Goal: Check status: Verify the current state of an ongoing process or item

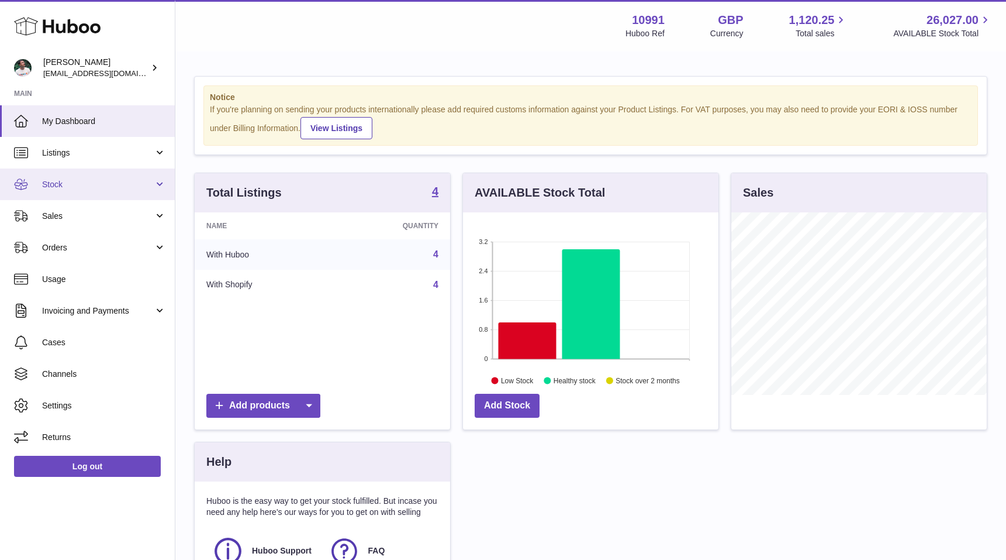
scroll to position [182, 256]
click at [79, 184] on span "Stock" at bounding box center [98, 184] width 112 height 11
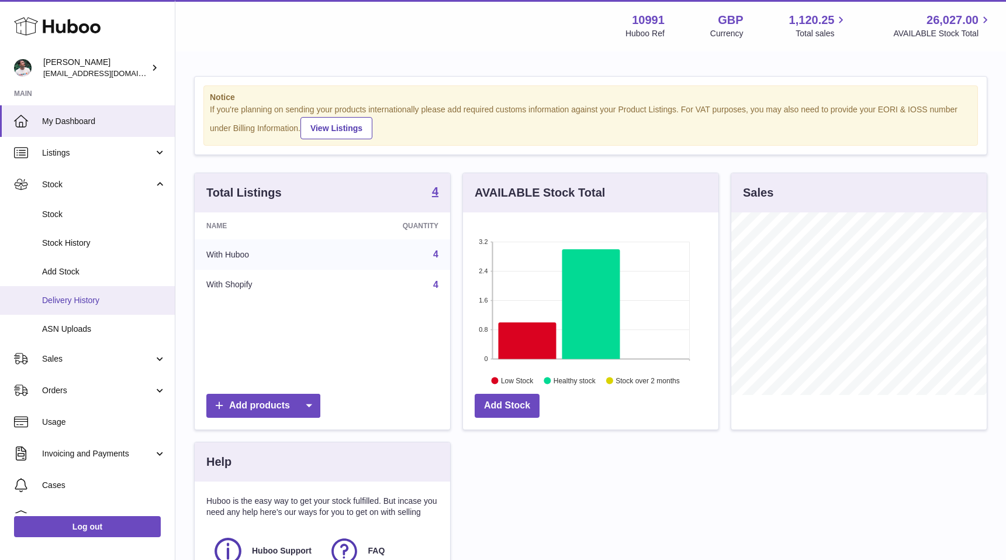
click at [91, 295] on span "Delivery History" at bounding box center [104, 300] width 124 height 11
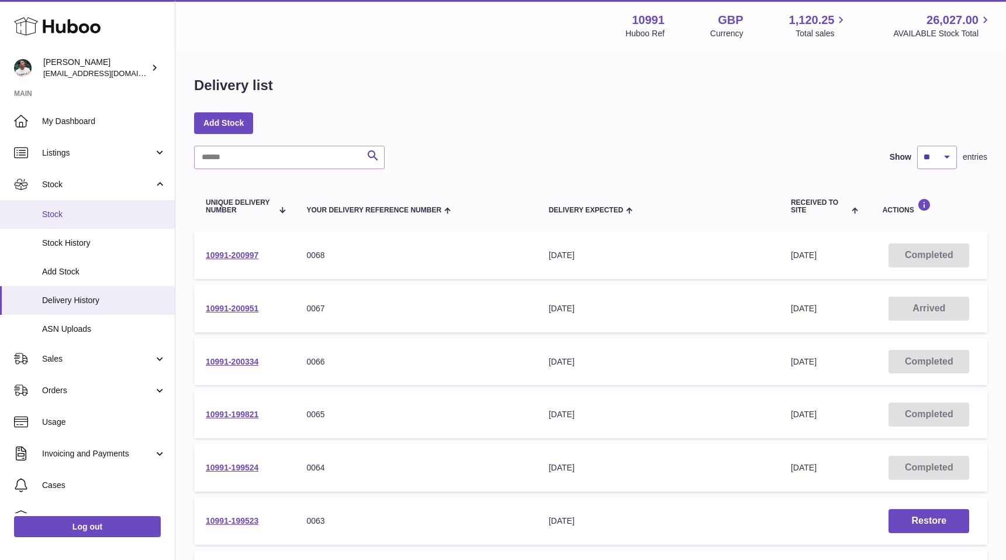
click at [97, 216] on span "Stock" at bounding box center [104, 214] width 124 height 11
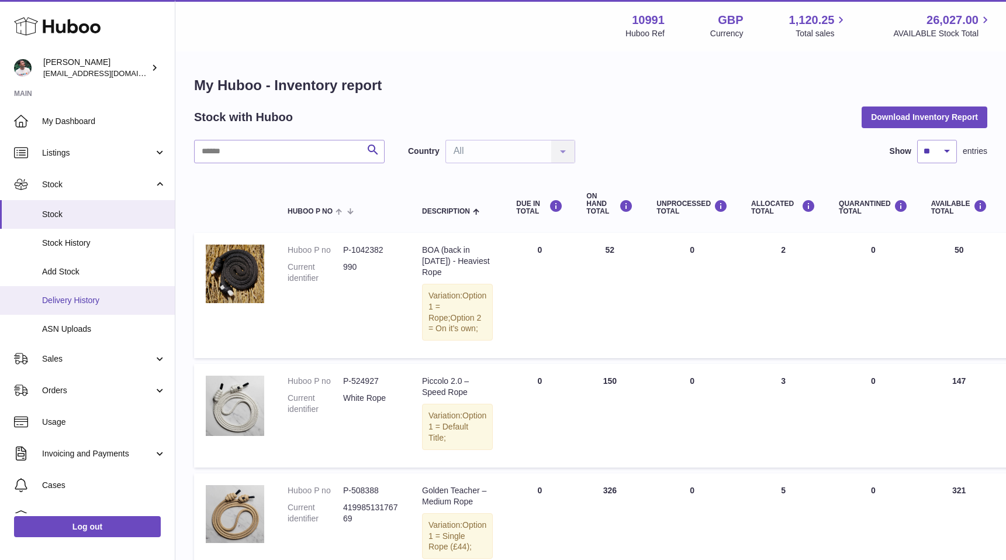
click at [88, 298] on span "Delivery History" at bounding box center [104, 300] width 124 height 11
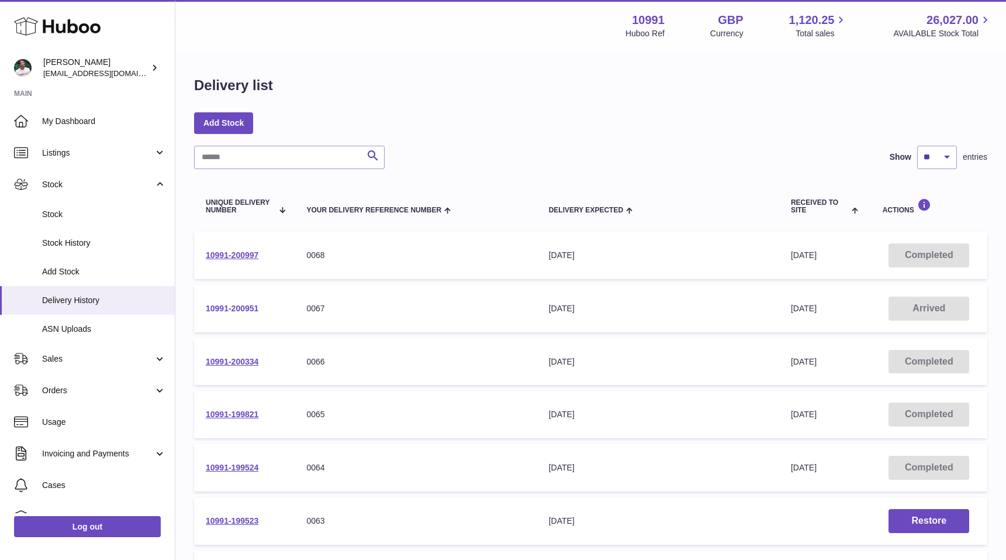
click at [230, 306] on link "10991-200951" at bounding box center [232, 308] width 53 height 9
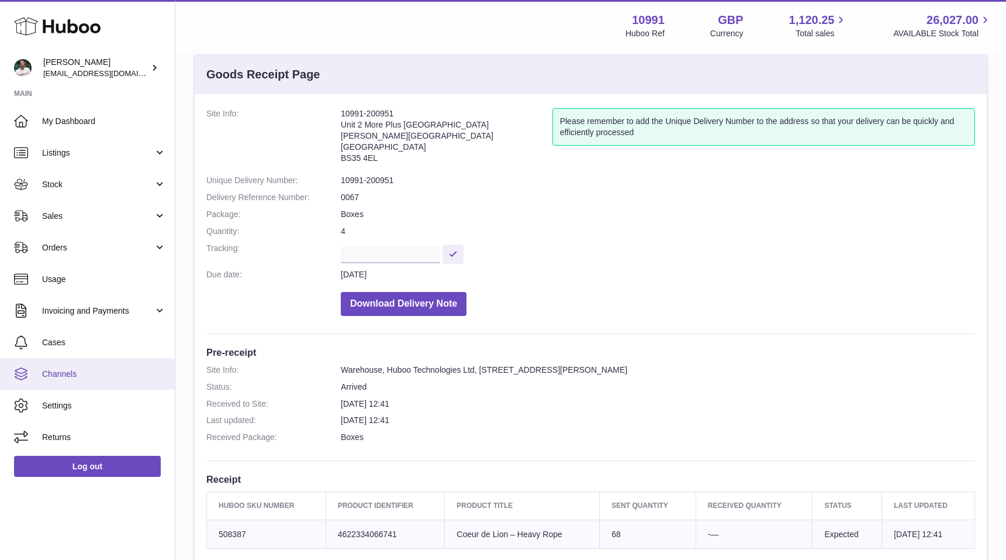
scroll to position [21, 0]
click at [115, 374] on span "Channels" at bounding box center [104, 373] width 124 height 11
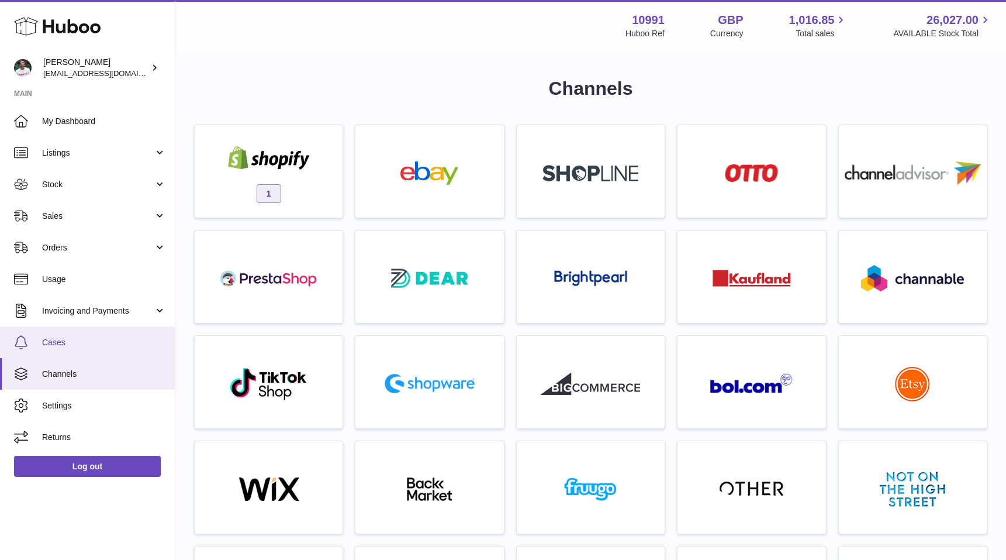
click at [132, 337] on span "Cases" at bounding box center [104, 342] width 124 height 11
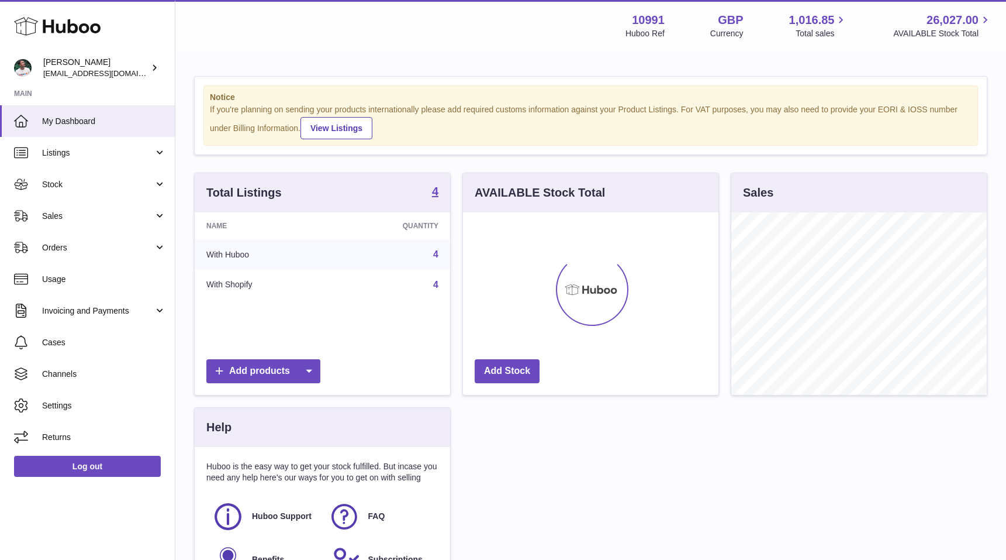
scroll to position [182, 256]
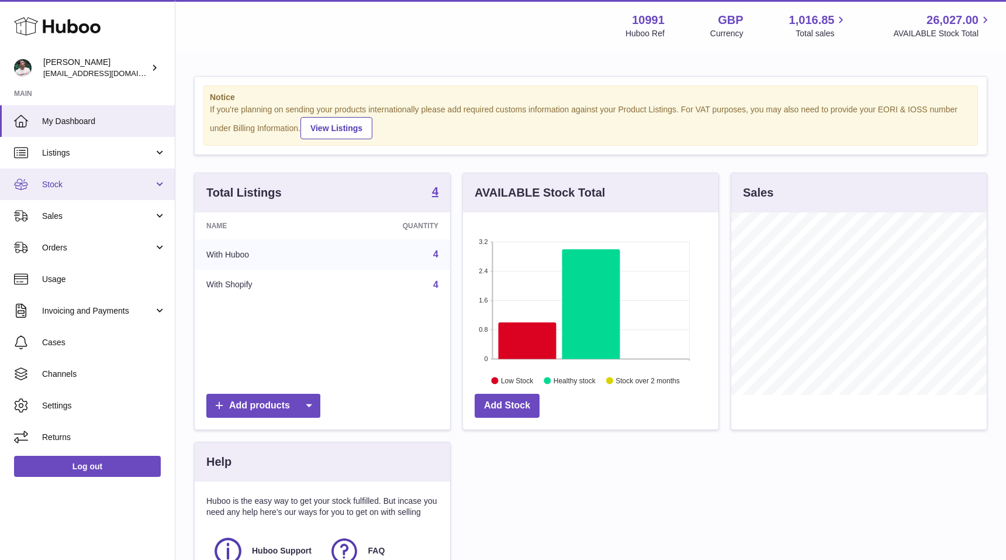
click at [108, 190] on link "Stock" at bounding box center [87, 184] width 175 height 32
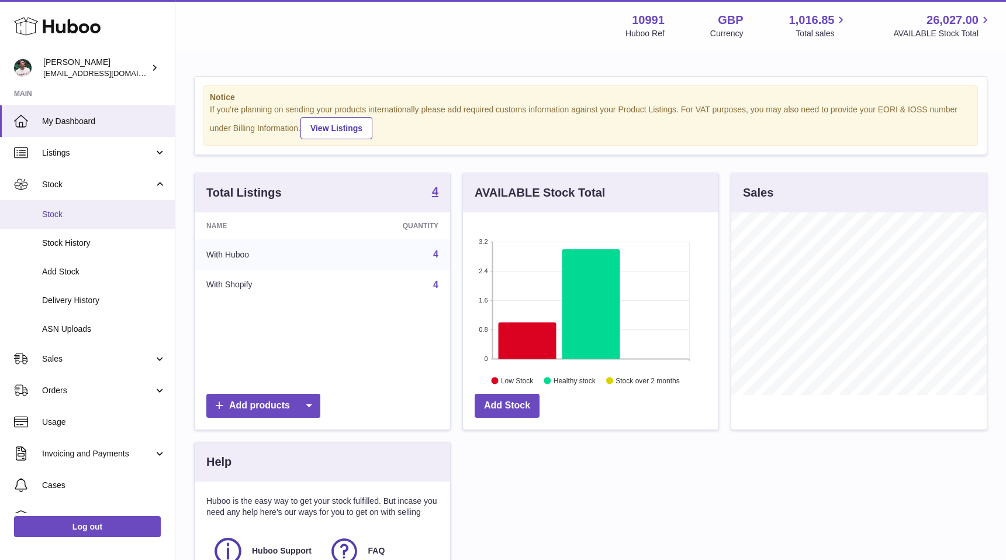
click at [106, 212] on span "Stock" at bounding box center [104, 214] width 124 height 11
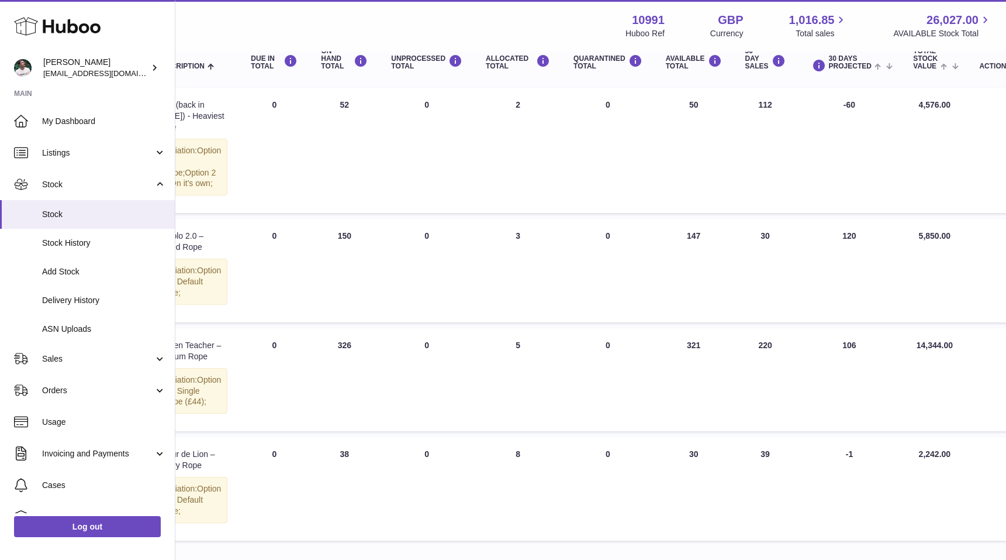
scroll to position [145, 0]
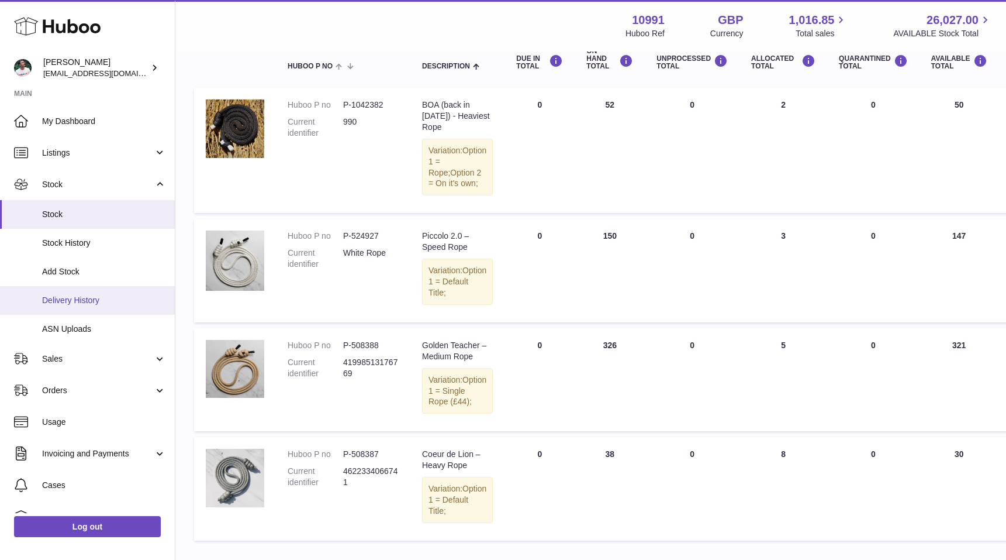
click at [69, 303] on span "Delivery History" at bounding box center [104, 300] width 124 height 11
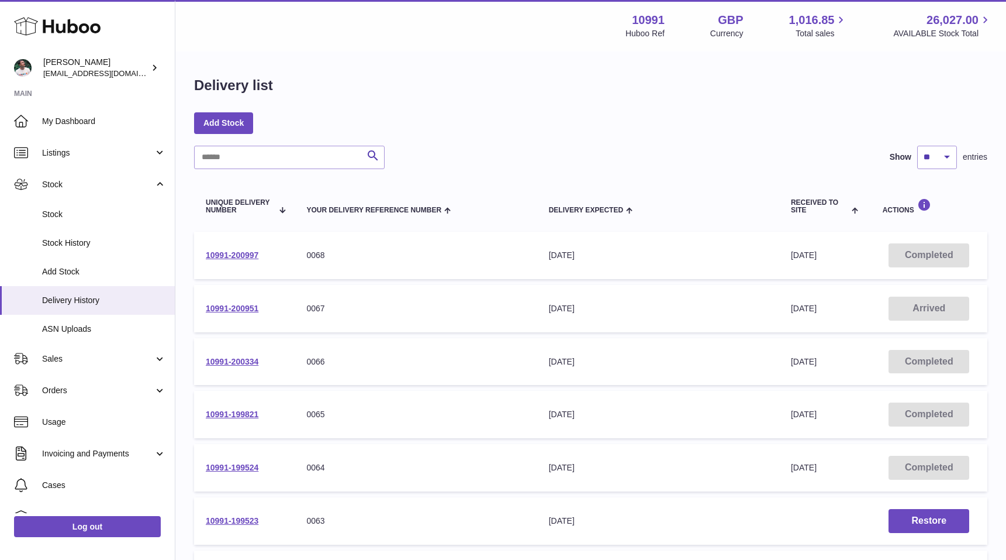
click at [265, 309] on td "10991-200951" at bounding box center [244, 308] width 101 height 47
copy tr "10991-200951 Your Delivery Reference Number"
click at [270, 247] on td "10991-200997" at bounding box center [244, 255] width 101 height 47
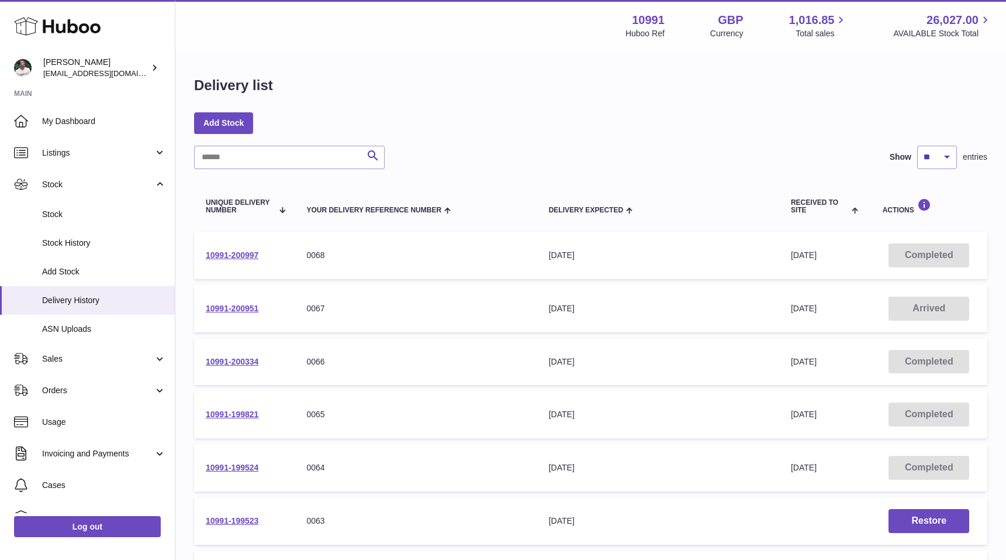
click at [270, 249] on td "10991-200997" at bounding box center [244, 255] width 101 height 47
copy tr "10991-200997 Your Delivery Reference Number"
click at [78, 209] on span "Stock" at bounding box center [104, 214] width 124 height 11
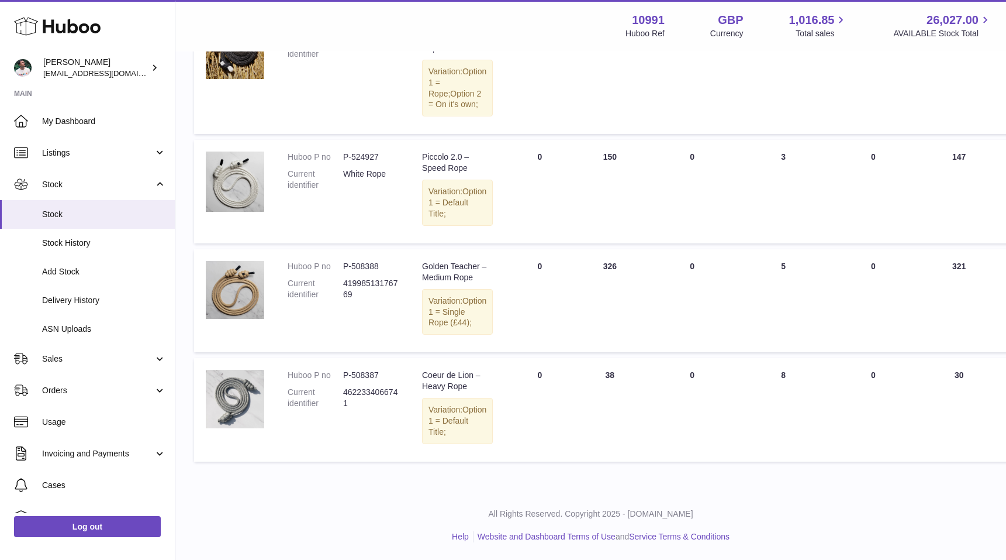
scroll to position [268, 0]
drag, startPoint x: 392, startPoint y: 364, endPoint x: 344, endPoint y: 365, distance: 47.4
click at [344, 370] on dd "P-508387" at bounding box center [371, 375] width 56 height 11
copy dd "P-508387"
click at [99, 357] on span "Sales" at bounding box center [98, 358] width 112 height 11
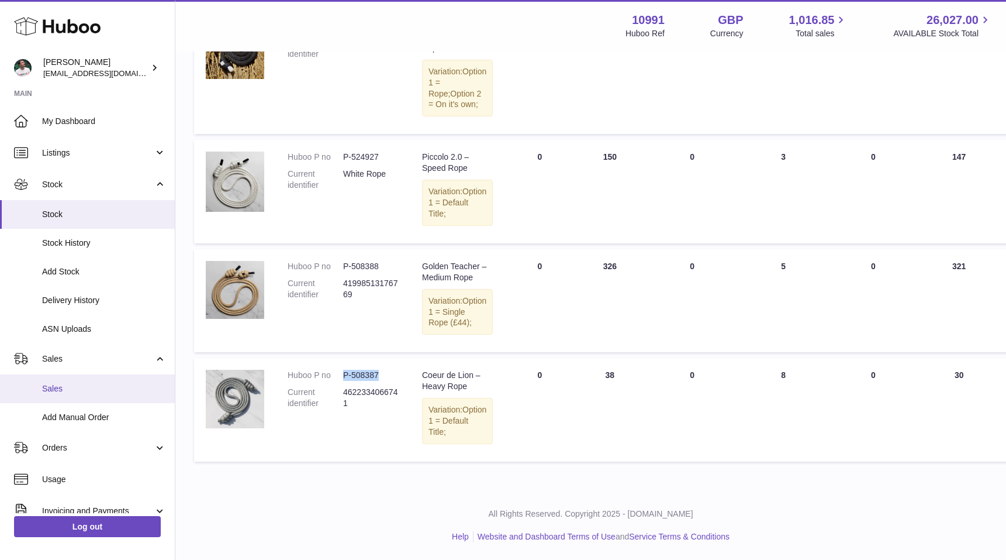
click at [99, 387] on span "Sales" at bounding box center [104, 388] width 124 height 11
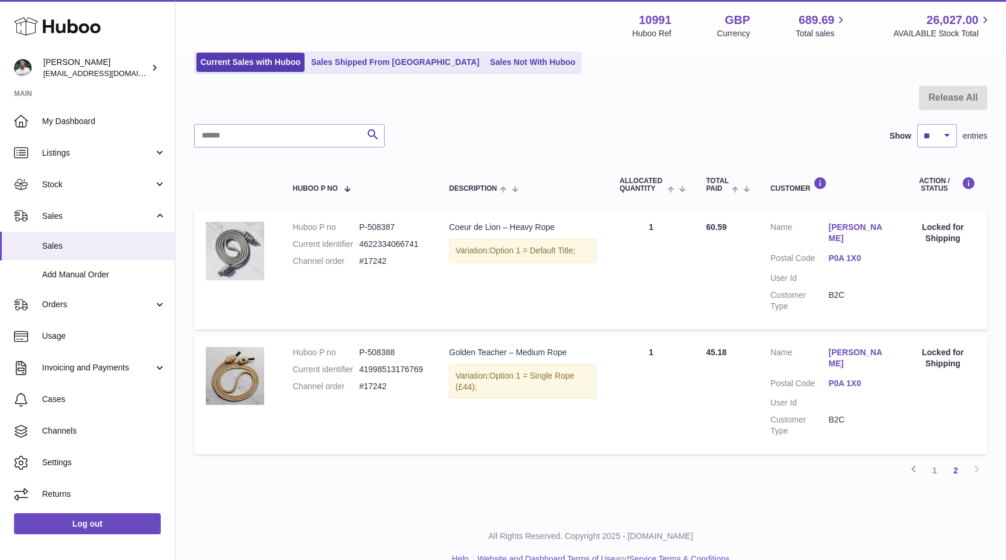
scroll to position [53, 0]
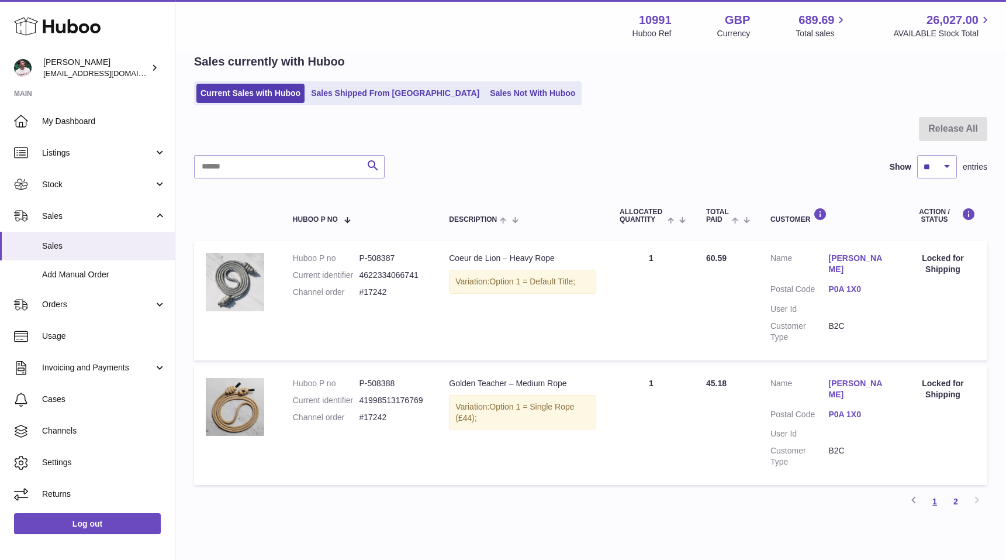
click at [937, 491] on link "1" at bounding box center [935, 501] width 21 height 21
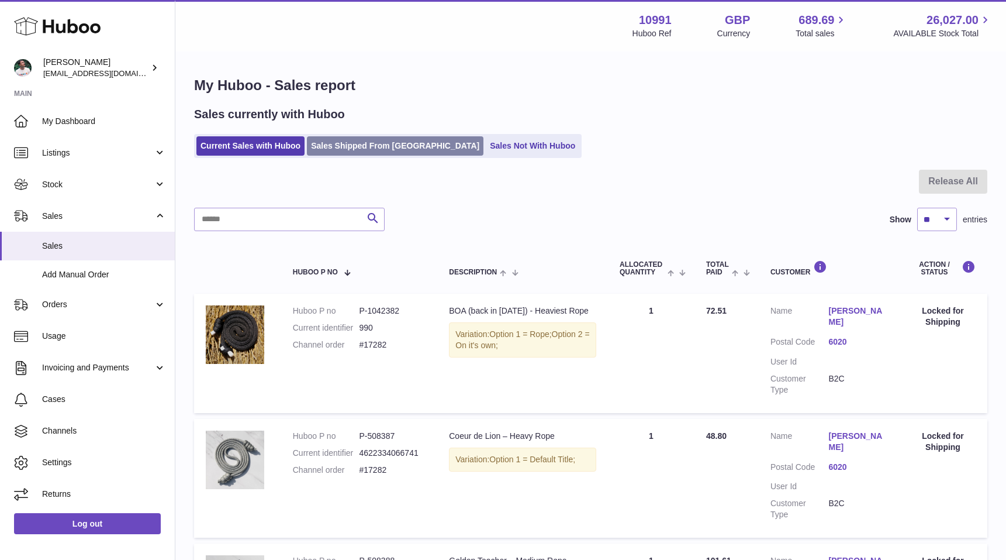
click at [365, 149] on link "Sales Shipped From [GEOGRAPHIC_DATA]" at bounding box center [395, 145] width 177 height 19
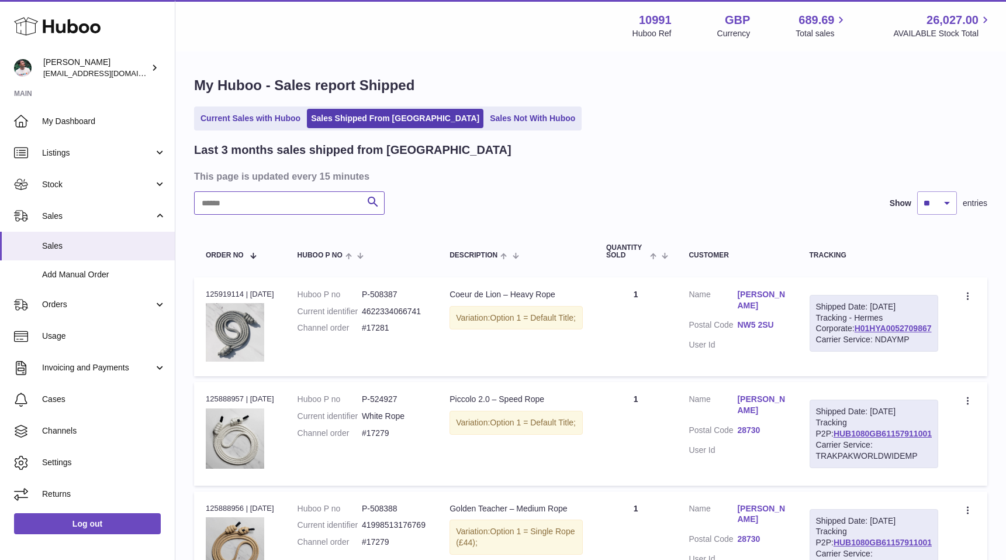
click at [275, 199] on input "text" at bounding box center [289, 202] width 191 height 23
type input "****"
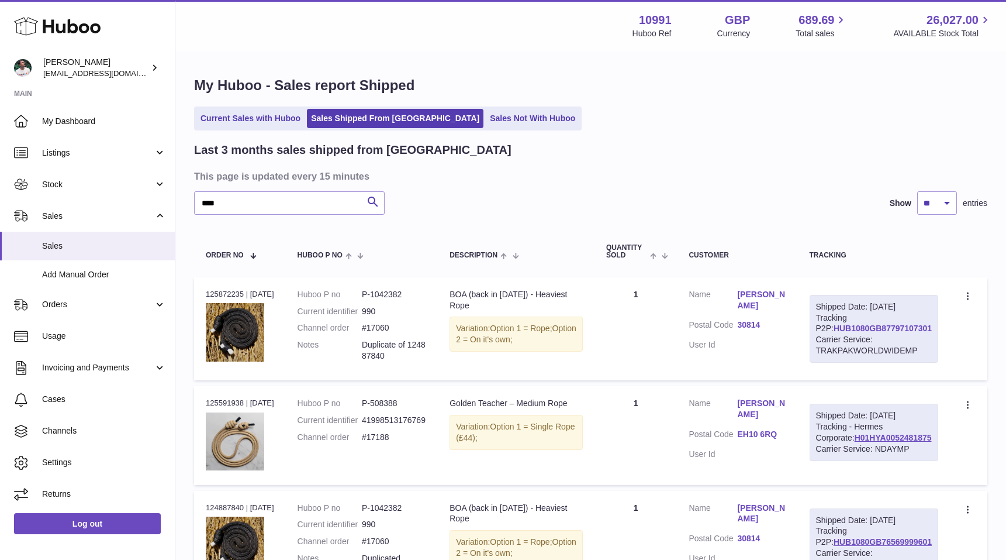
click at [903, 330] on link "HUB1080GB87797107301" at bounding box center [883, 327] width 98 height 9
